Goal: Find specific page/section: Find specific page/section

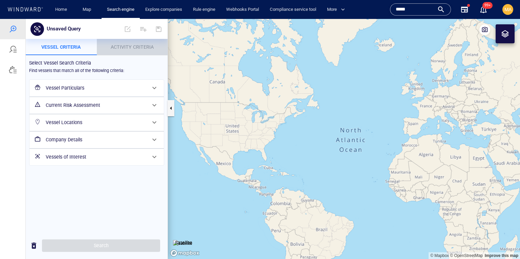
click at [130, 51] on button "Activity Criteria" at bounding box center [132, 47] width 71 height 16
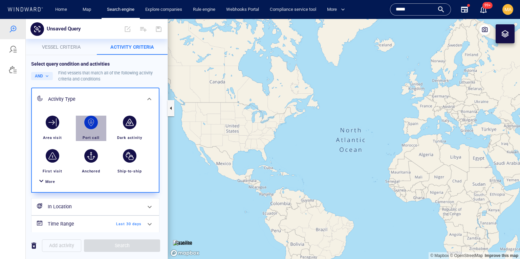
click at [97, 122] on div "button" at bounding box center [91, 123] width 14 height 14
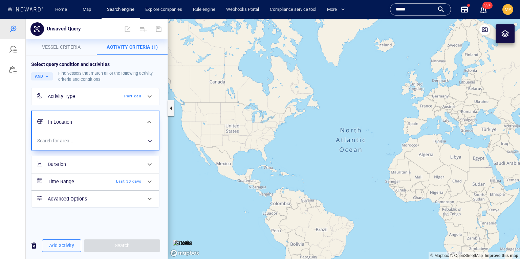
click at [89, 181] on h6 "Time Range" at bounding box center [75, 182] width 55 height 8
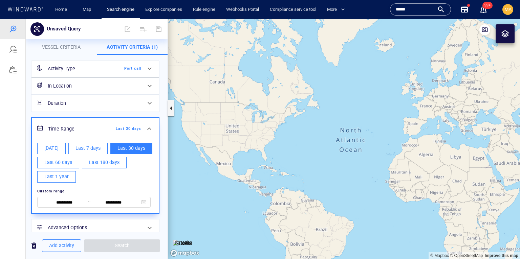
scroll to position [37, 0]
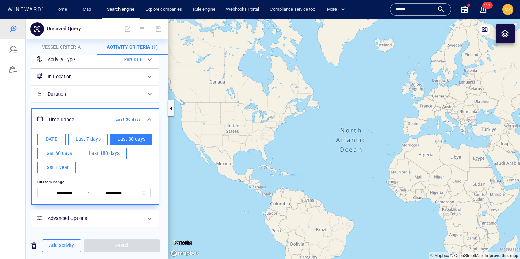
click at [92, 217] on h6 "Advanced Options" at bounding box center [95, 219] width 94 height 8
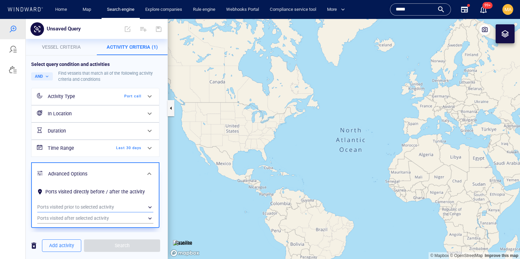
scroll to position [0, 0]
click at [94, 149] on h6 "Time Range" at bounding box center [75, 148] width 55 height 8
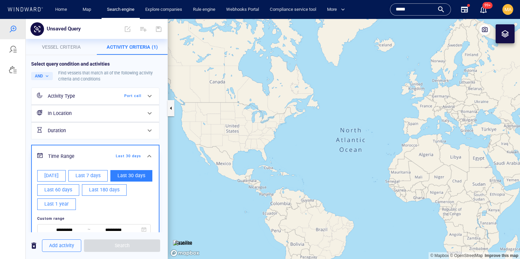
scroll to position [37, 0]
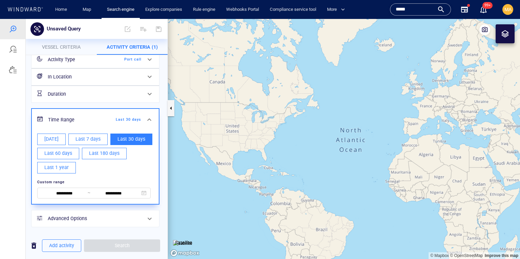
click at [91, 137] on span "Last 7 days" at bounding box center [87, 139] width 25 height 8
type input "**********"
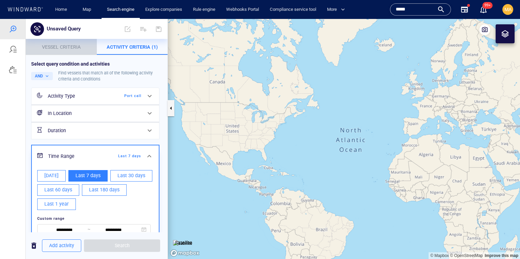
click at [56, 43] on p "Vessel criteria" at bounding box center [61, 47] width 63 height 8
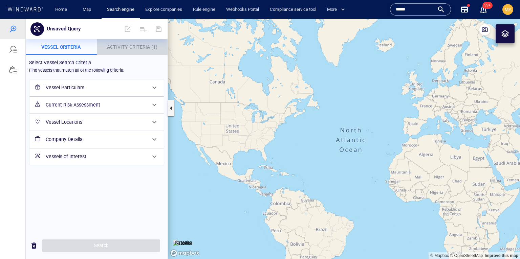
click at [132, 49] on span "Activity Criteria (1)" at bounding box center [132, 46] width 50 height 5
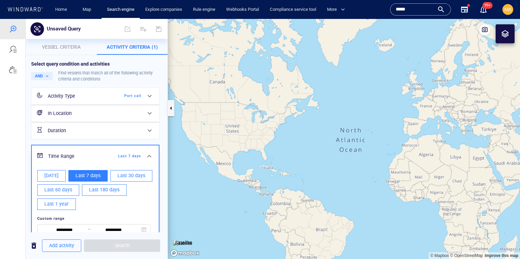
click at [76, 48] on span "Vessel criteria" at bounding box center [61, 46] width 39 height 5
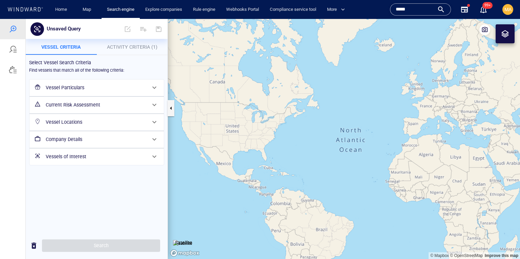
click at [90, 90] on h6 "Vessel Particulars" at bounding box center [96, 88] width 101 height 8
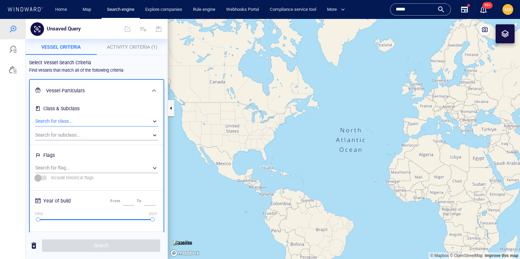
click at [80, 121] on div "​" at bounding box center [96, 121] width 123 height 10
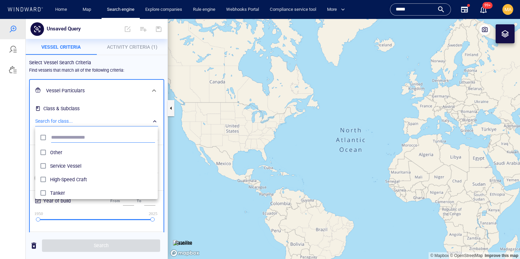
scroll to position [68, 122]
click at [59, 167] on span "Service Vessel" at bounding box center [102, 166] width 105 height 8
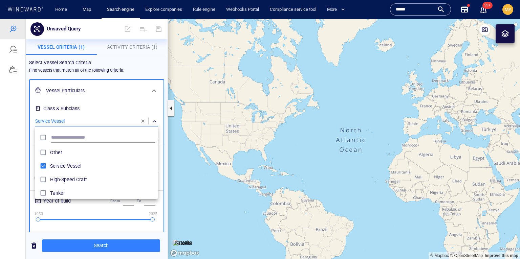
click at [29, 152] on div at bounding box center [260, 139] width 520 height 240
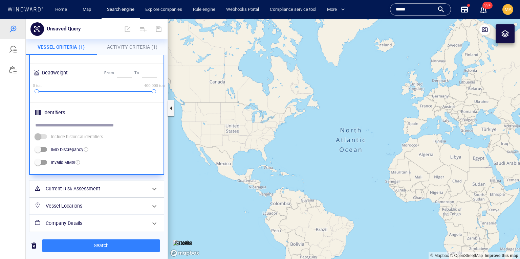
scroll to position [226, 0]
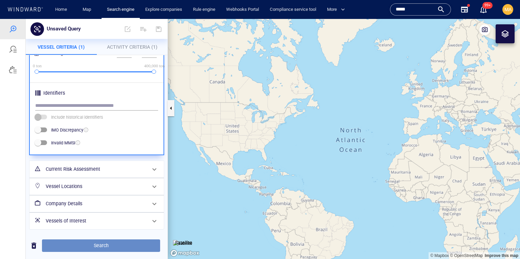
click at [99, 248] on span "Search" at bounding box center [100, 246] width 107 height 8
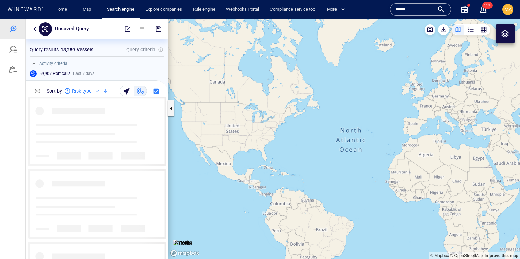
scroll to position [163, 142]
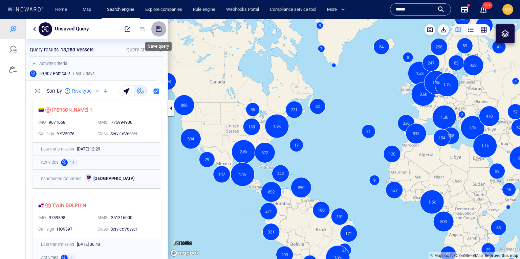
click at [156, 32] on span "button" at bounding box center [158, 29] width 7 height 7
click at [33, 31] on button "button" at bounding box center [34, 29] width 8 height 8
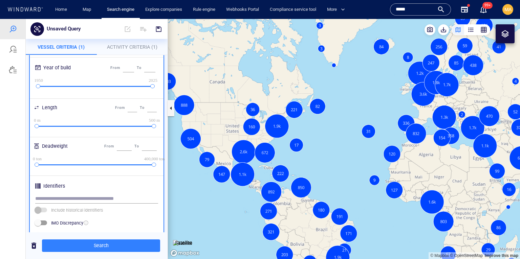
scroll to position [125, 0]
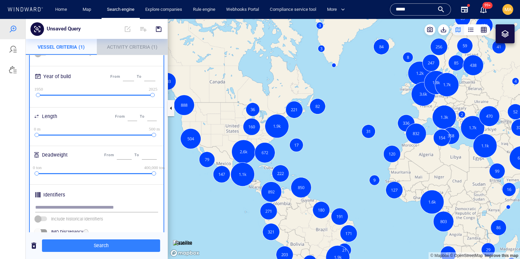
click at [119, 49] on span "Activity Criteria (1)" at bounding box center [132, 46] width 50 height 5
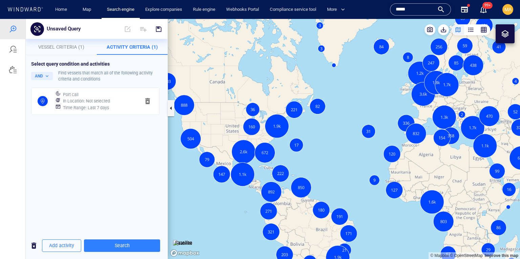
click at [66, 104] on div "Time Range : Last 7 days" at bounding box center [99, 107] width 74 height 9
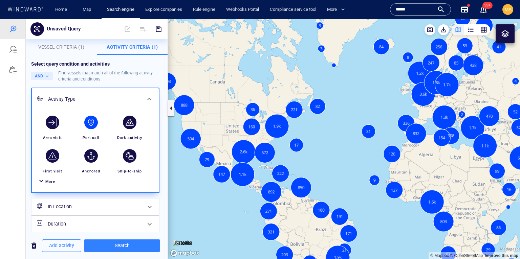
scroll to position [40, 0]
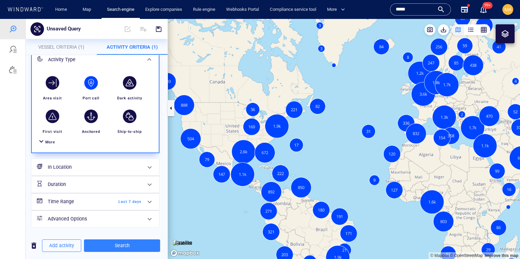
click at [128, 204] on span "Last 7 days" at bounding box center [122, 202] width 39 height 6
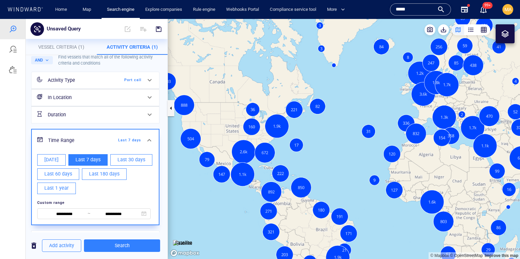
scroll to position [16, 0]
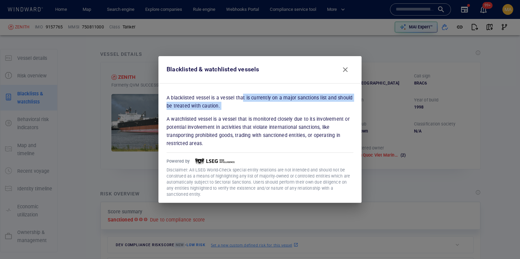
scroll to position [35, 0]
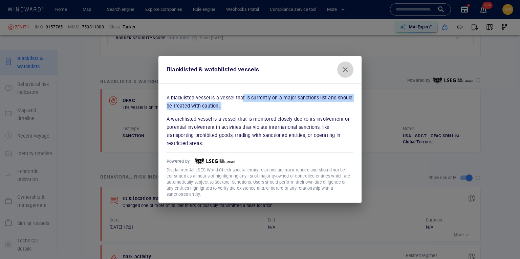
click at [348, 71] on span "Close" at bounding box center [345, 70] width 8 height 8
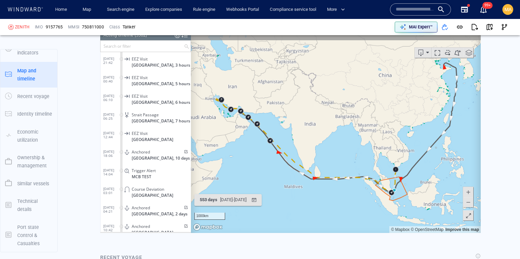
scroll to position [102252, 0]
click at [231, 198] on div "07/02/2024 - 13/08/2025" at bounding box center [233, 200] width 29 height 10
